Goal: Transaction & Acquisition: Purchase product/service

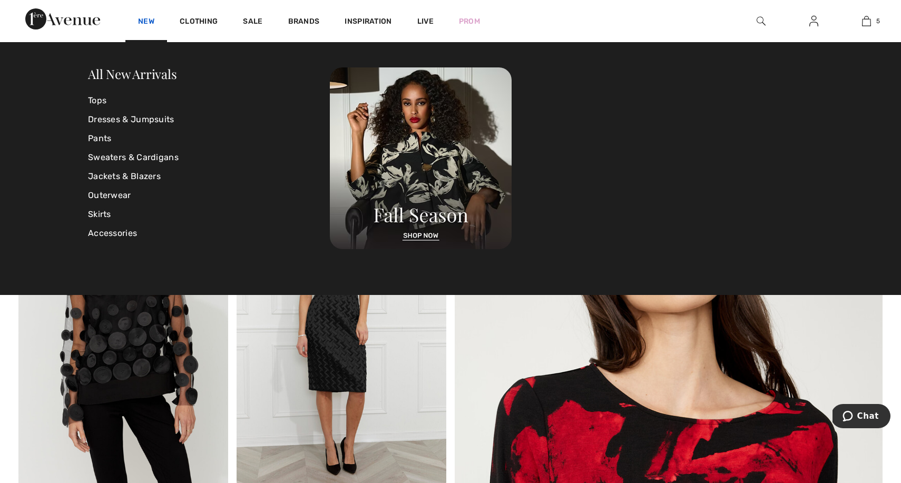
click at [145, 22] on link "New" at bounding box center [146, 22] width 16 height 11
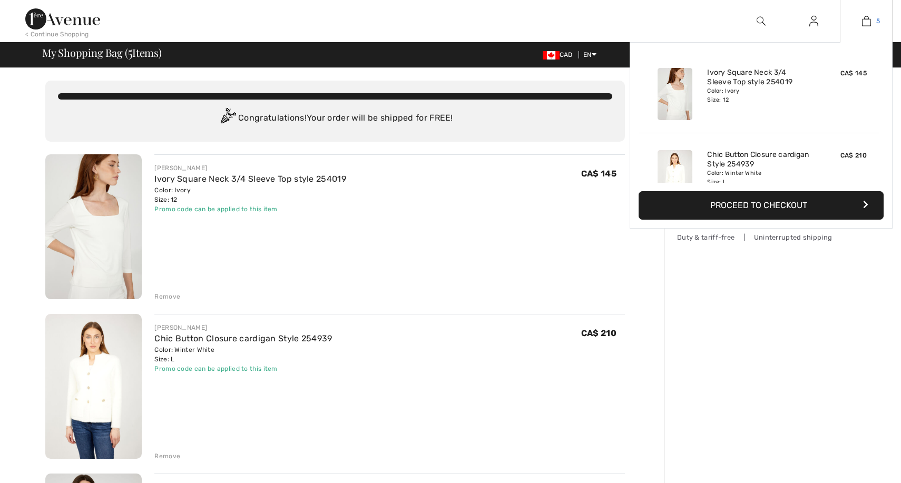
checkbox input "true"
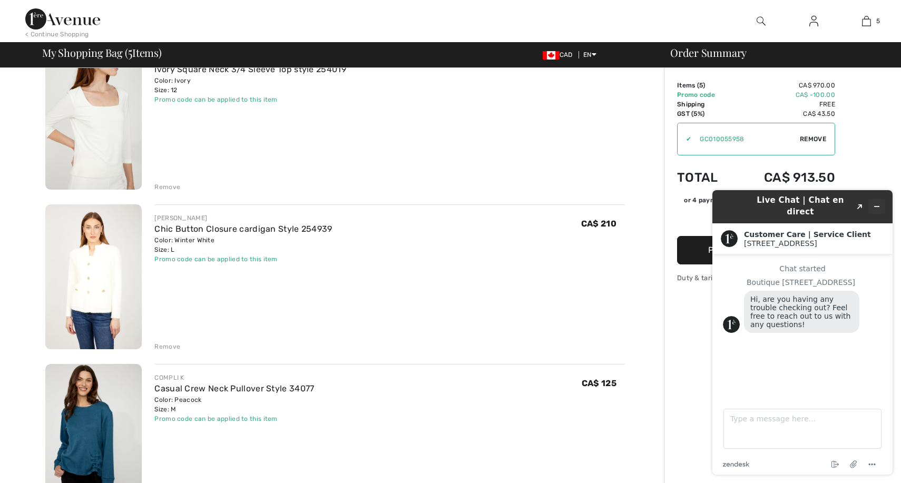
click at [877, 203] on icon "Minimize widget" at bounding box center [876, 206] width 7 height 7
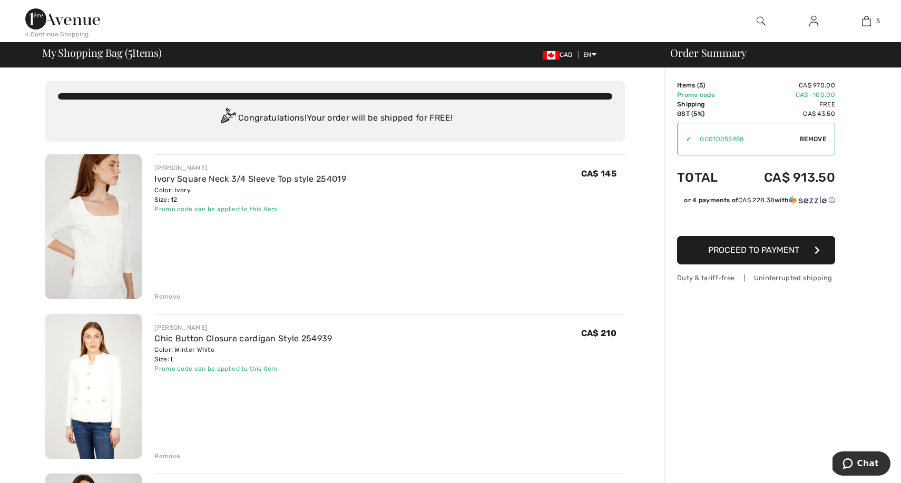
click at [761, 22] on img at bounding box center [760, 21] width 9 height 13
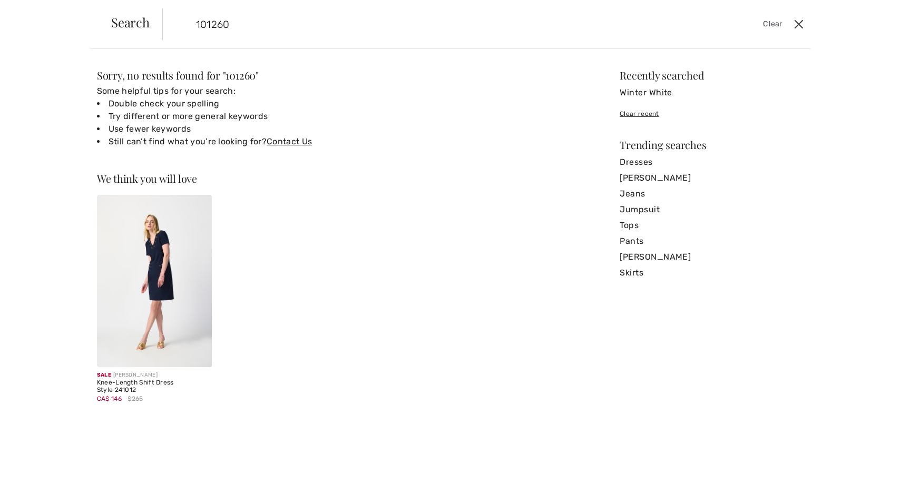
type input "101260"
click at [796, 24] on button "Close" at bounding box center [798, 24] width 16 height 17
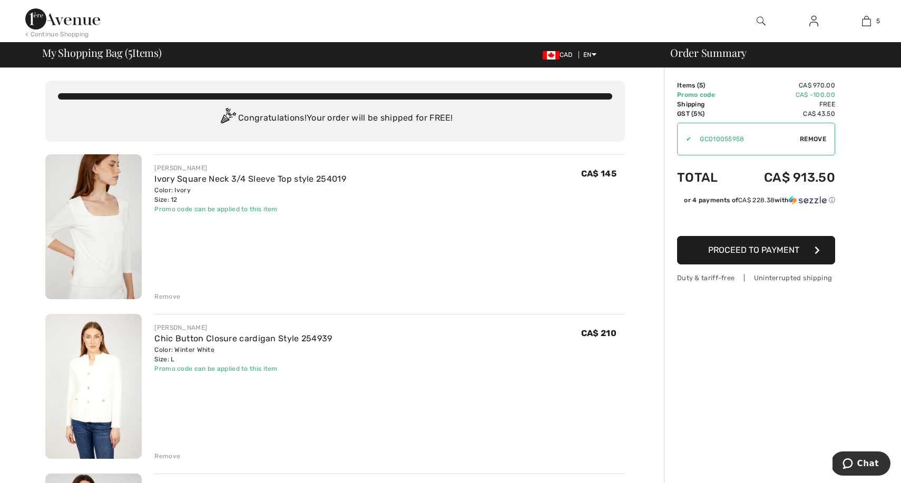
click at [50, 34] on div "< Continue Shopping" at bounding box center [57, 33] width 64 height 9
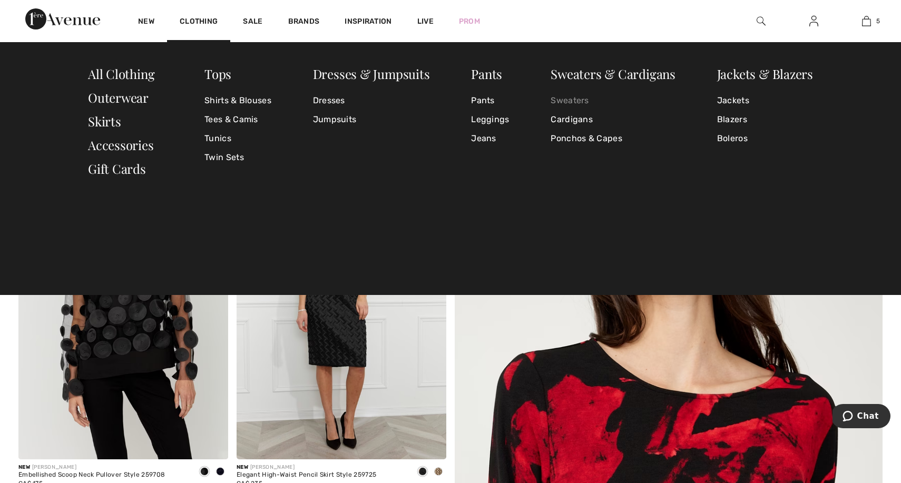
click at [575, 97] on link "Sweaters" at bounding box center [612, 100] width 125 height 19
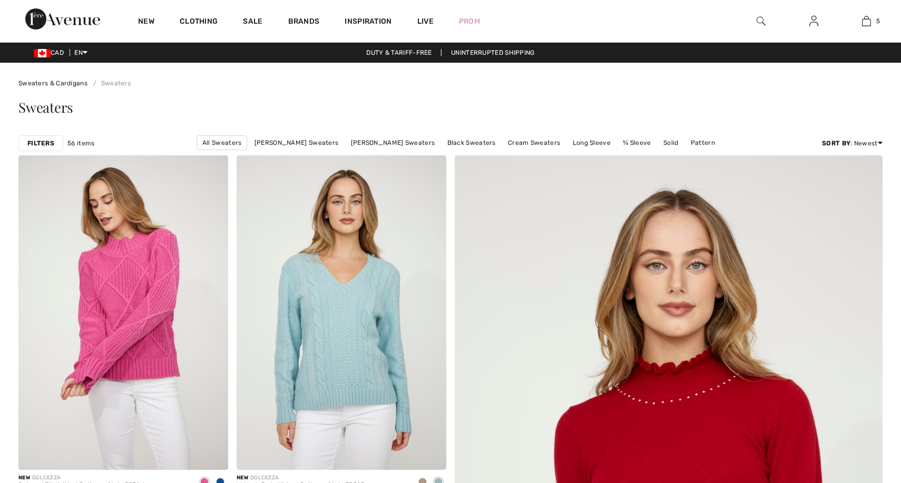
click at [270, 100] on div "Sweaters" at bounding box center [450, 109] width 864 height 43
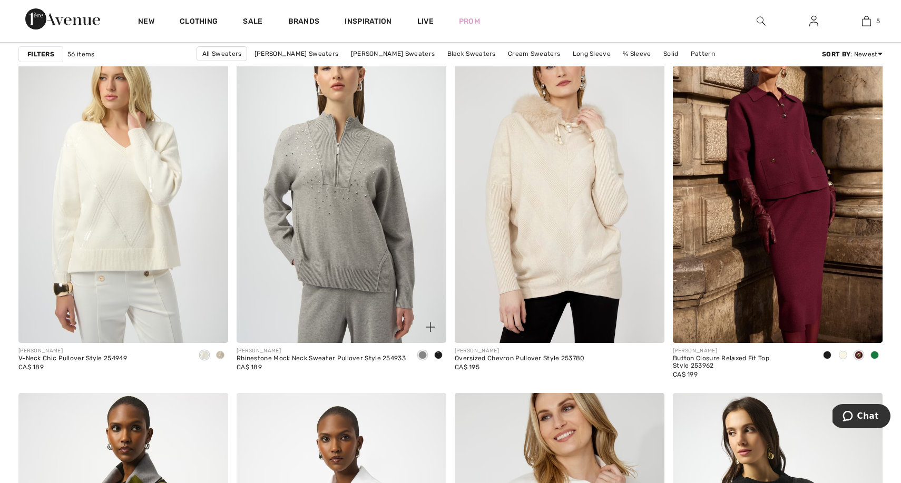
scroll to position [2088, 0]
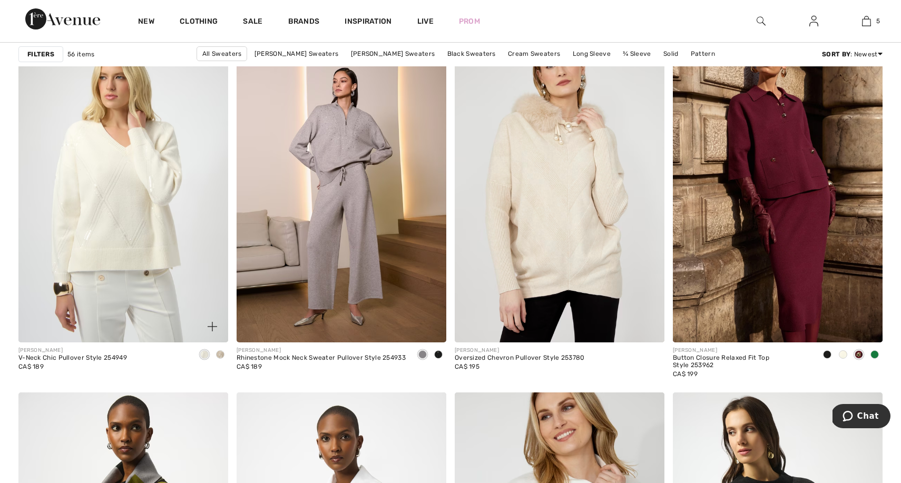
click at [221, 354] on span at bounding box center [220, 354] width 8 height 8
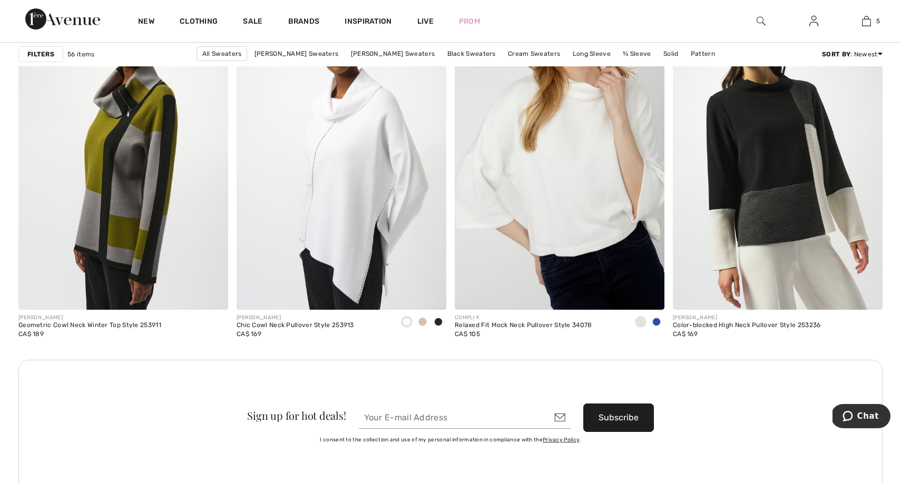
scroll to position [2490, 0]
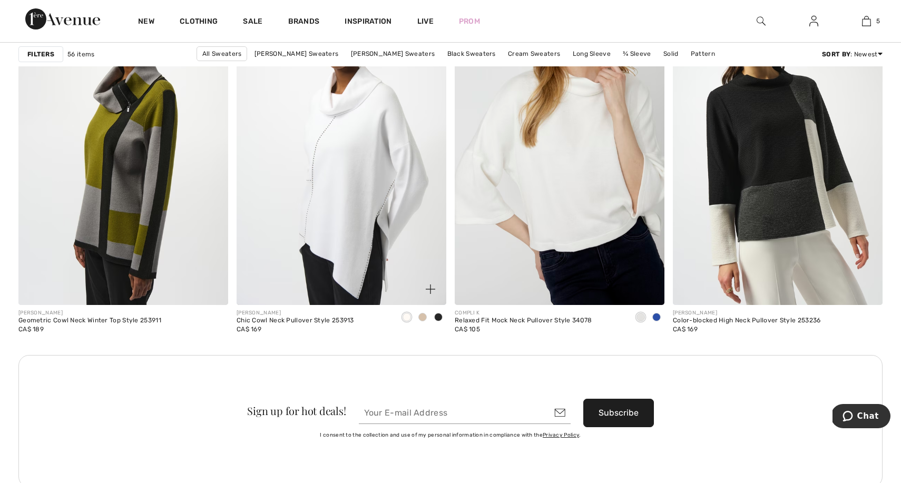
click at [425, 314] on span at bounding box center [422, 317] width 8 height 8
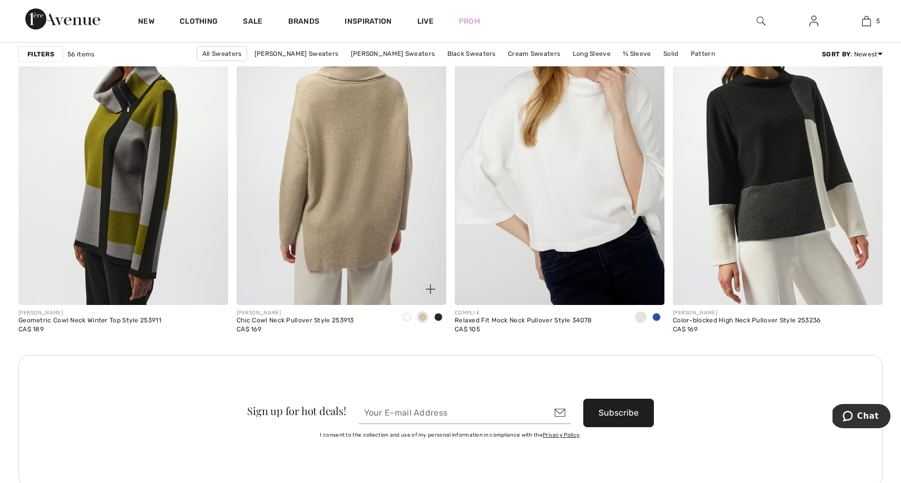
click at [381, 158] on img at bounding box center [341, 148] width 210 height 314
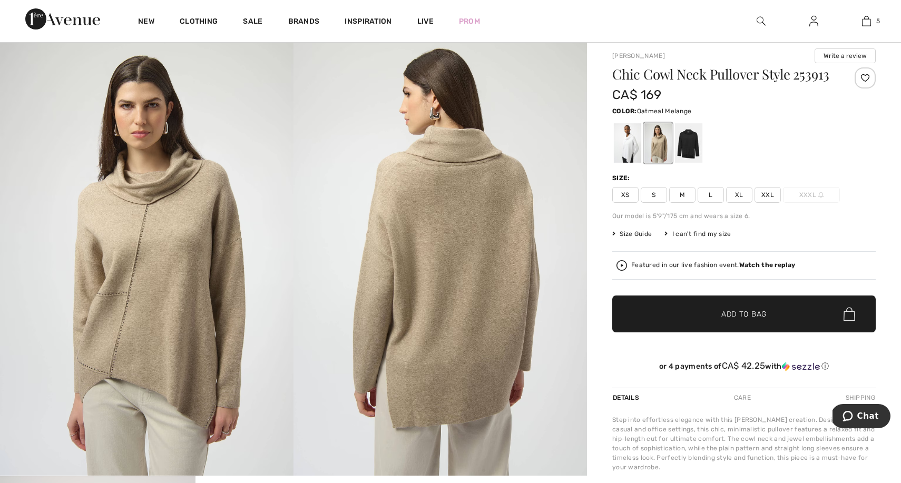
scroll to position [27, 0]
click at [412, 230] on img at bounding box center [439, 255] width 293 height 440
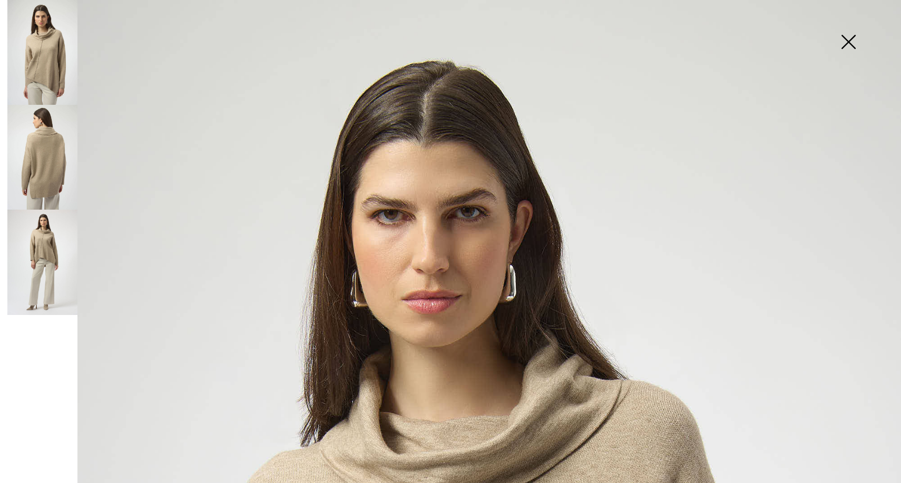
scroll to position [0, 0]
click at [848, 45] on img at bounding box center [848, 43] width 53 height 54
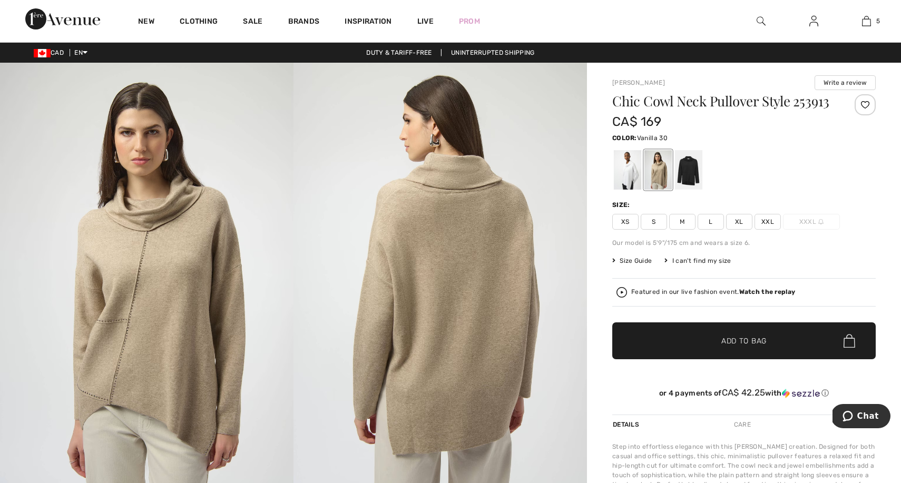
click at [630, 172] on div at bounding box center [627, 169] width 27 height 39
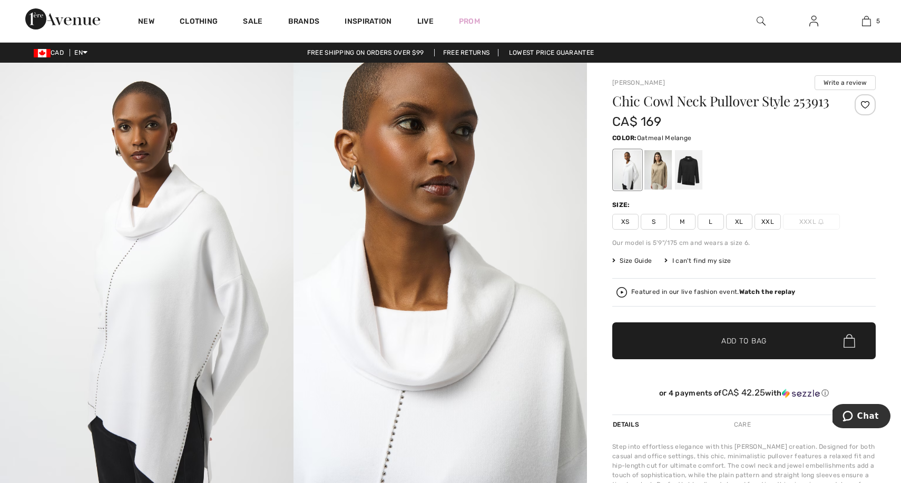
click at [660, 161] on div at bounding box center [657, 169] width 27 height 39
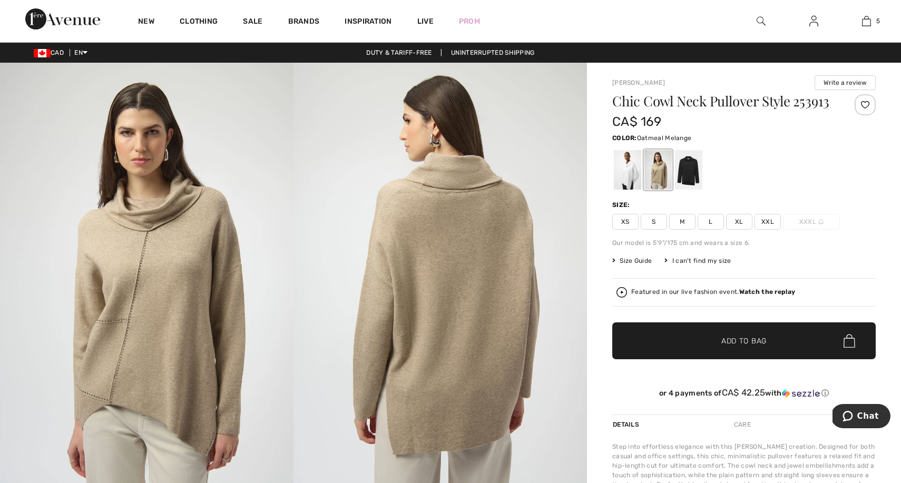
click at [679, 219] on span "M" at bounding box center [682, 222] width 26 height 16
click at [672, 335] on span "✔ Added to Bag Add to Bag" at bounding box center [743, 340] width 263 height 37
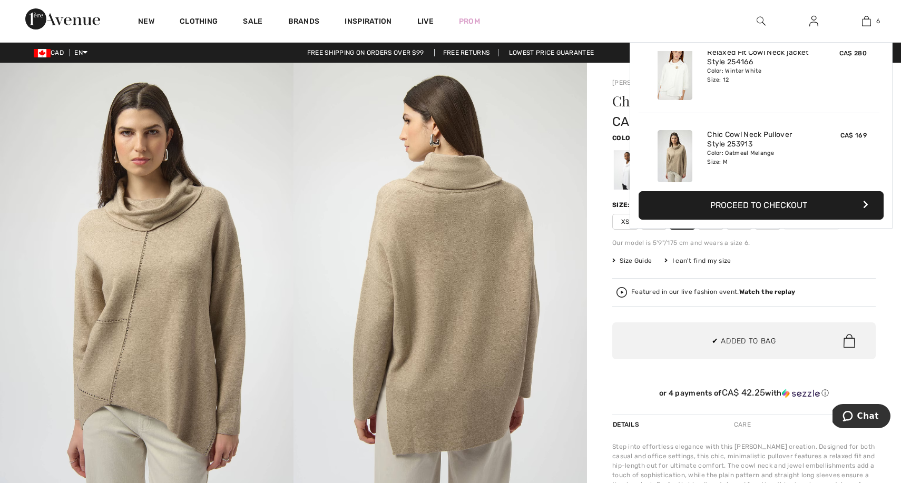
scroll to position [361, 0]
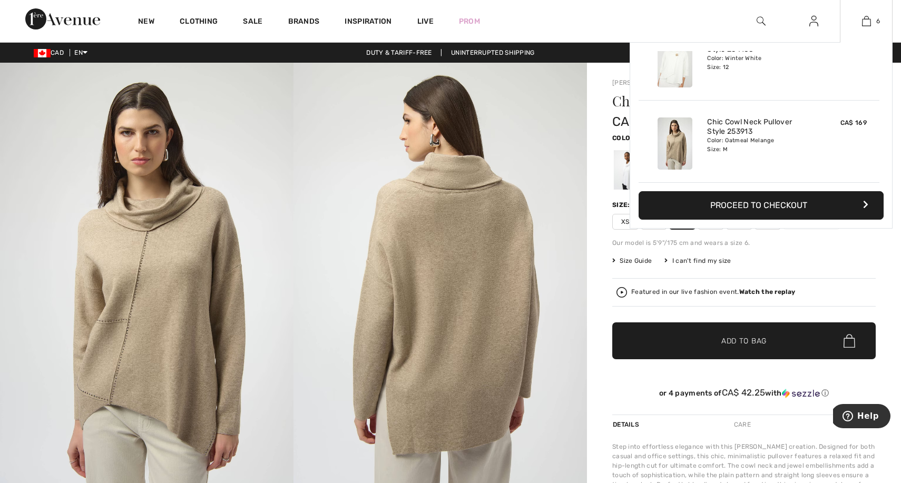
click at [774, 206] on button "Proceed to Checkout" at bounding box center [760, 205] width 245 height 28
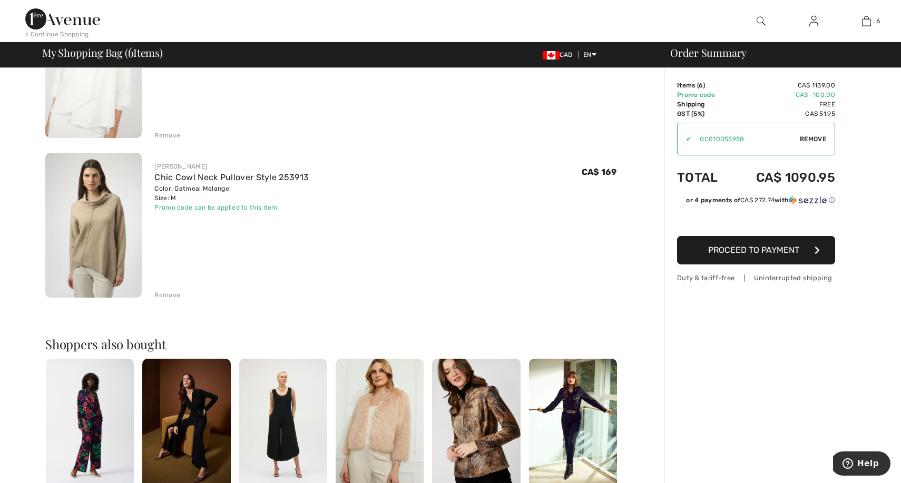
scroll to position [799, 0]
click at [168, 292] on div "Remove" at bounding box center [167, 294] width 26 height 9
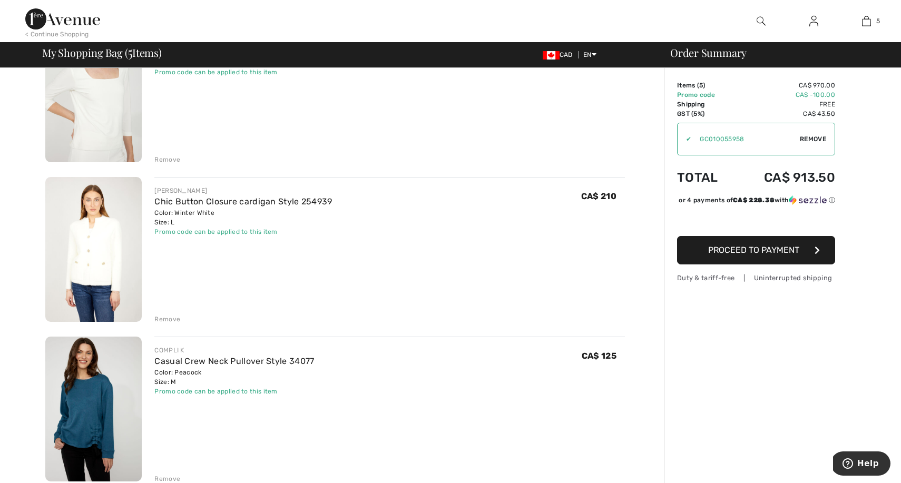
scroll to position [138, 0]
click at [94, 245] on img at bounding box center [93, 247] width 96 height 145
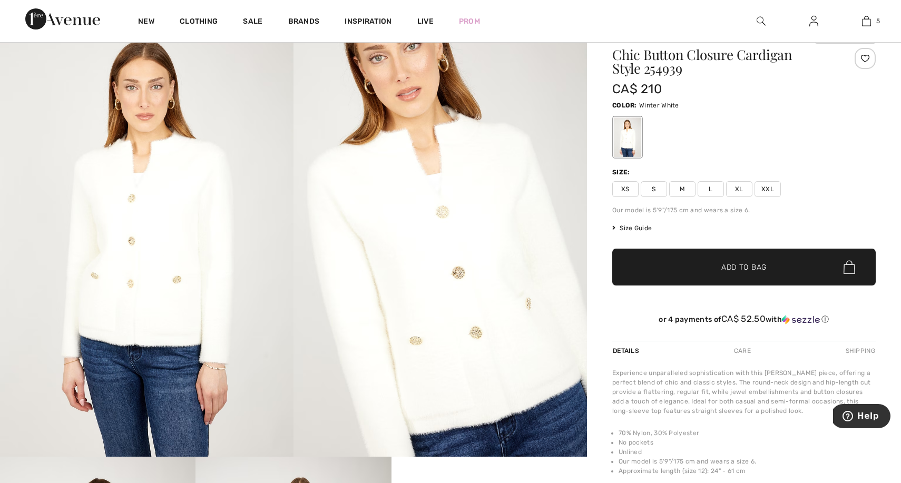
scroll to position [47, 0]
